Goal: Information Seeking & Learning: Understand process/instructions

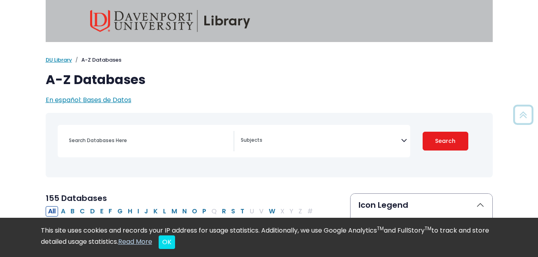
select select "Database Subject Filter"
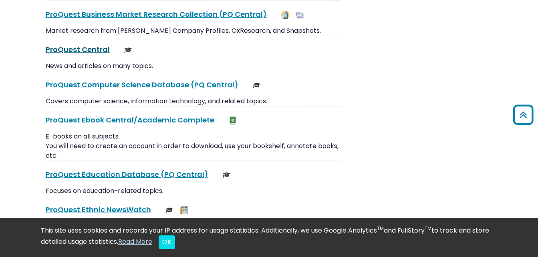
scroll to position [5590, 0]
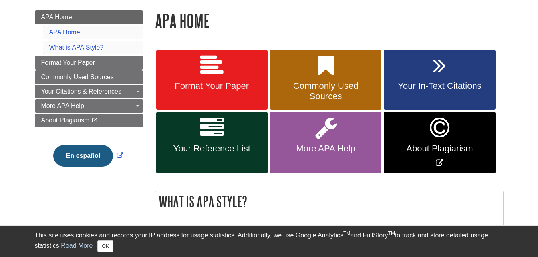
scroll to position [121, 0]
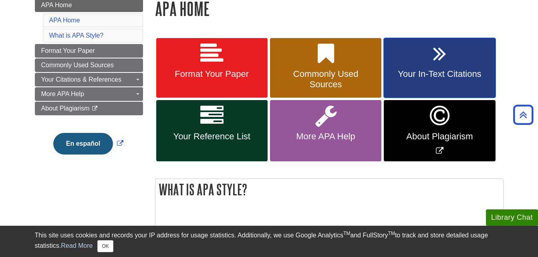
click at [409, 62] on link "Your In-Text Citations" at bounding box center [439, 68] width 111 height 60
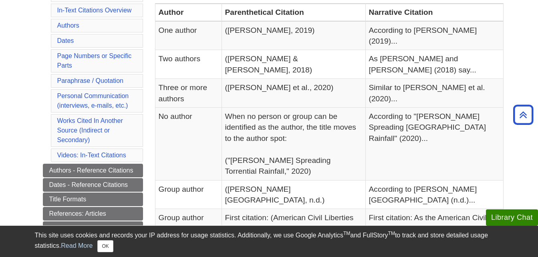
scroll to position [205, 0]
